Goal: Register for event/course

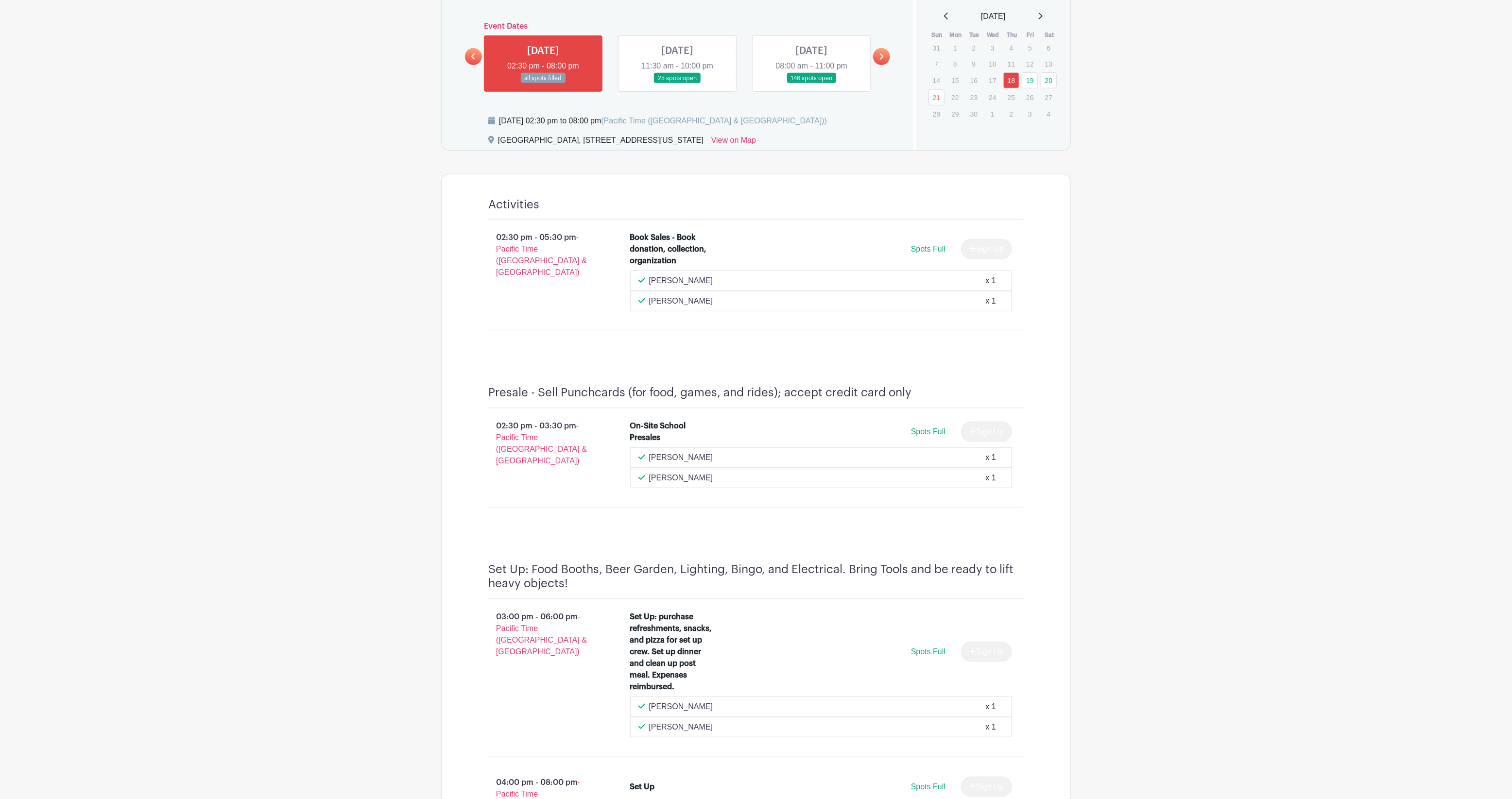
scroll to position [276, 0]
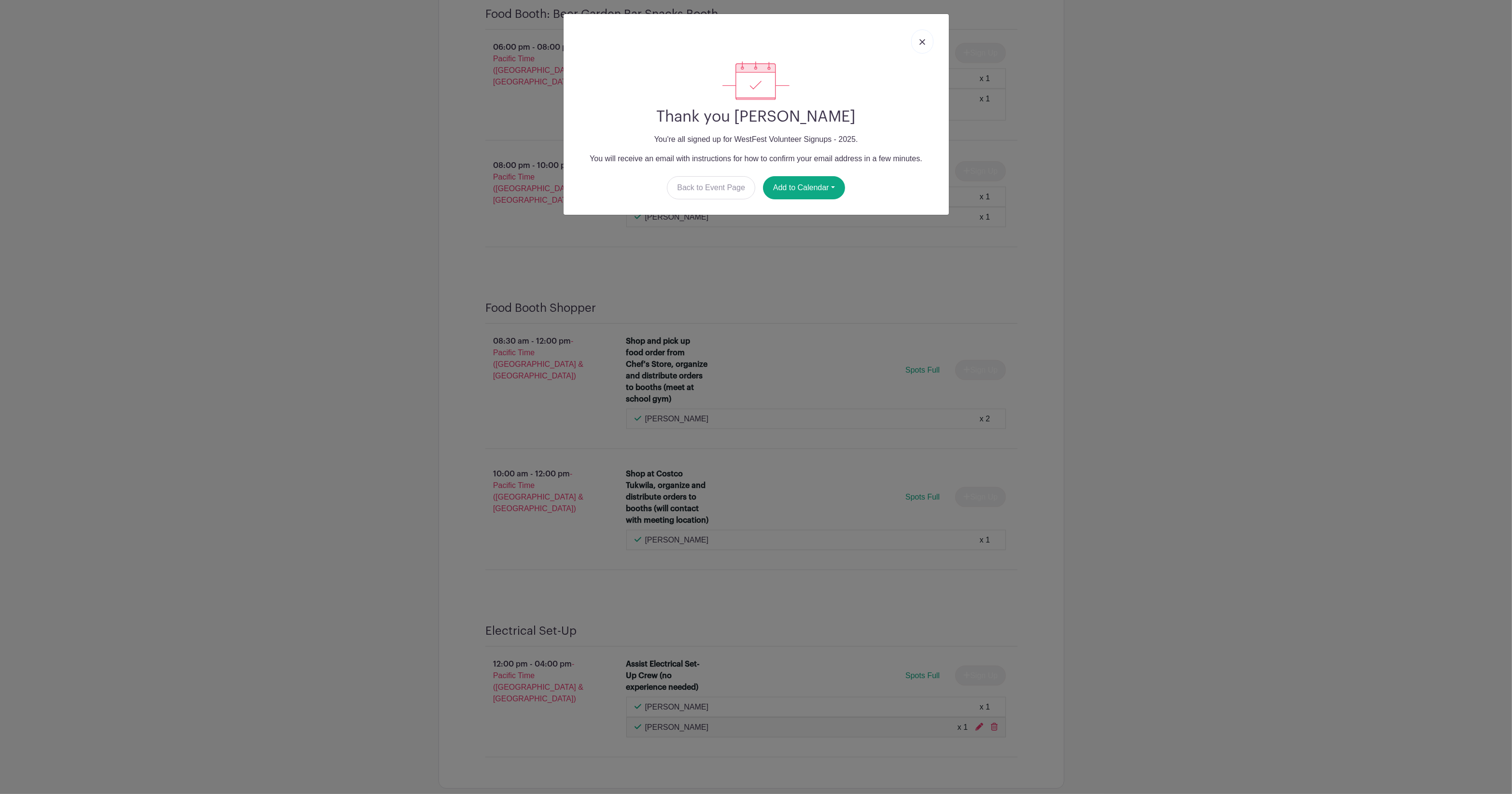
click at [923, 39] on img at bounding box center [922, 42] width 6 height 6
